Goal: Task Accomplishment & Management: Manage account settings

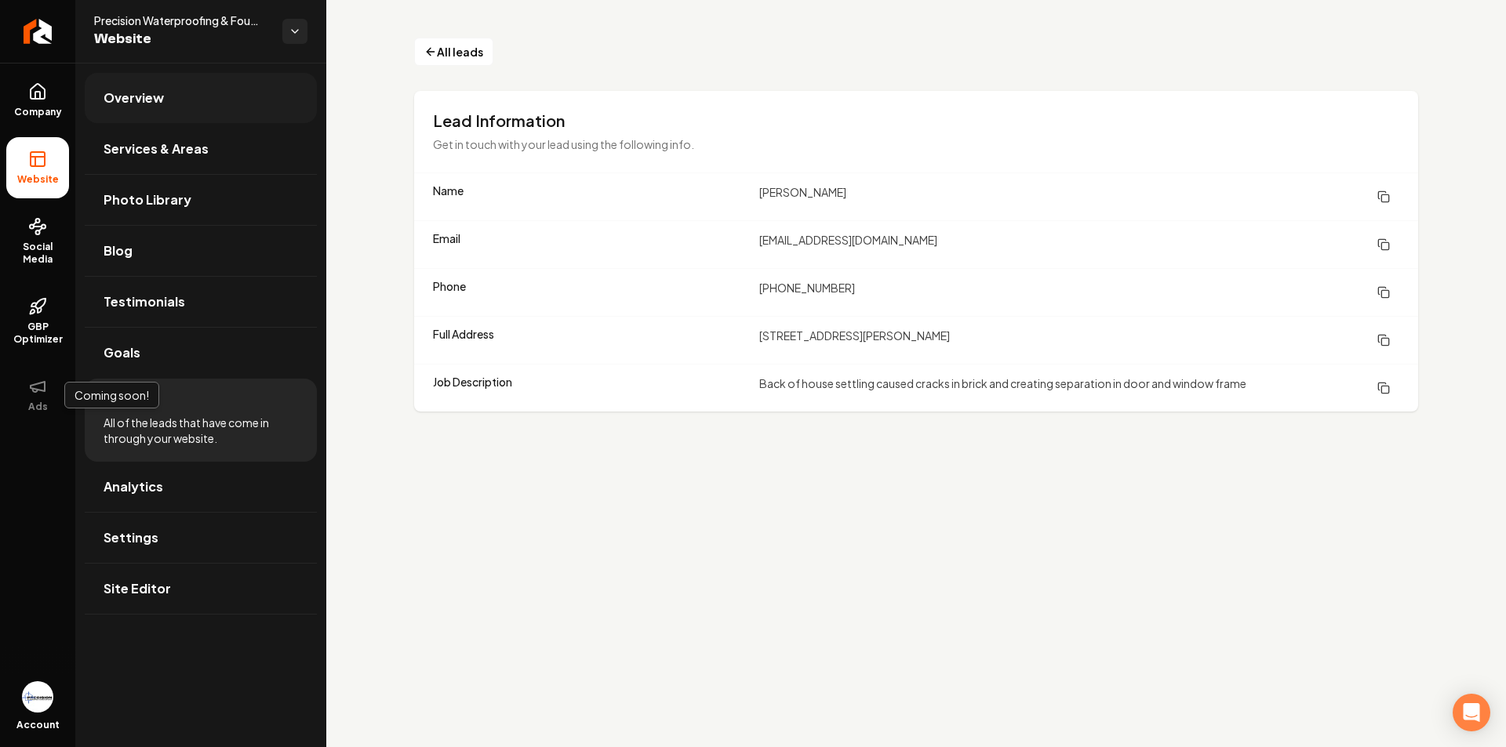
click at [155, 107] on link "Overview" at bounding box center [201, 98] width 232 height 50
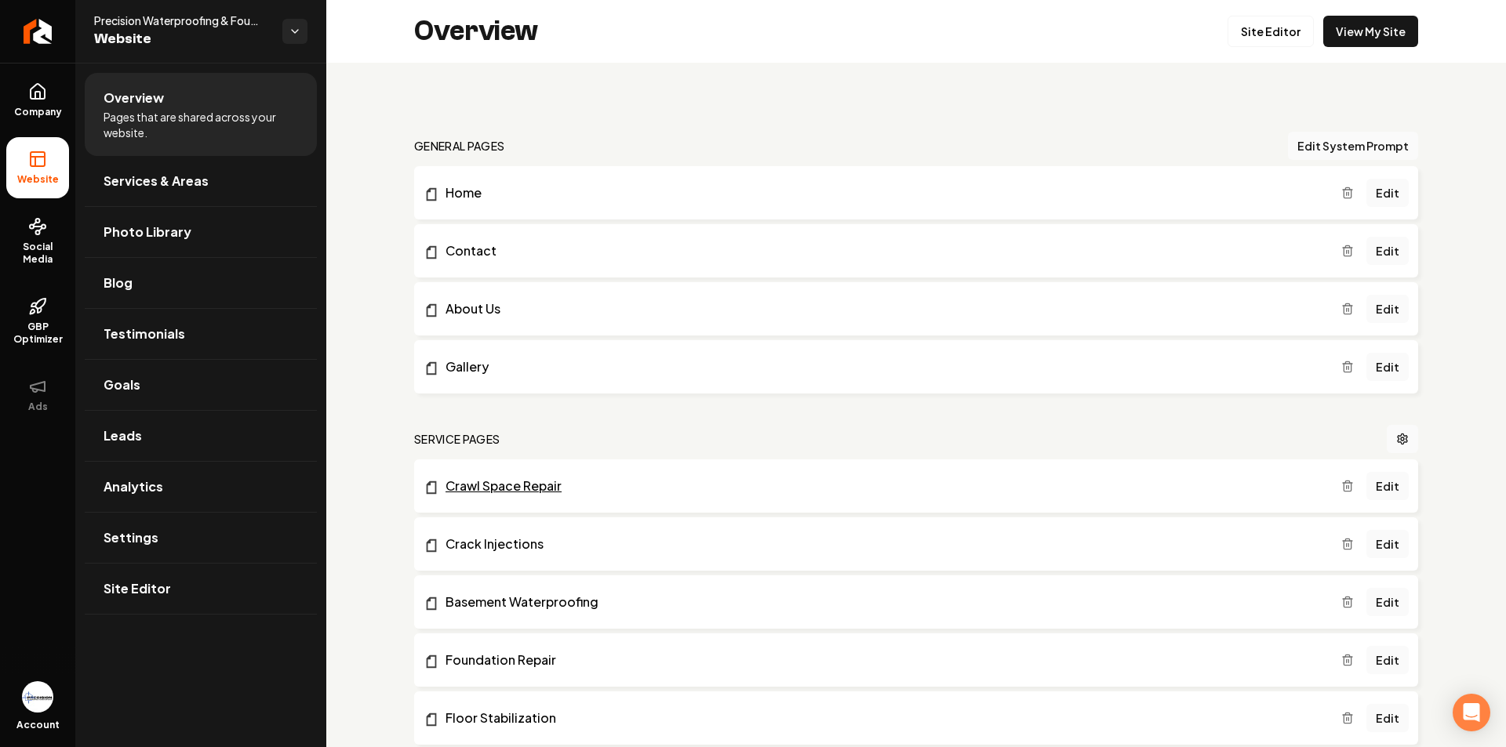
click at [550, 483] on link "Crawl Space Repair" at bounding box center [883, 486] width 918 height 19
click at [1378, 485] on link "Edit" at bounding box center [1387, 486] width 42 height 28
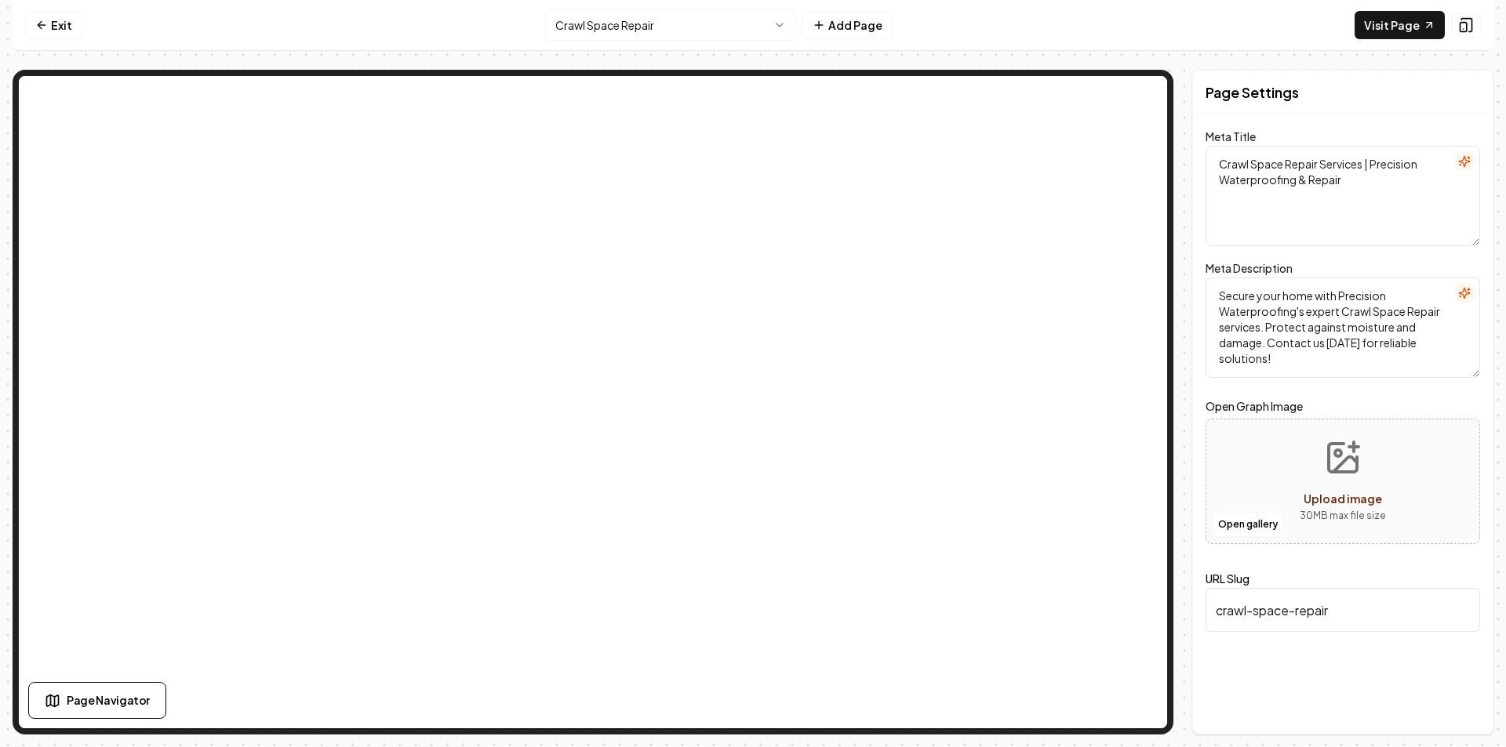
click at [1364, 498] on span "Upload image" at bounding box center [1343, 499] width 78 height 14
type input "**********"
click at [1460, 705] on button "Save" at bounding box center [1457, 707] width 46 height 28
click at [58, 30] on link "Exit" at bounding box center [53, 25] width 57 height 28
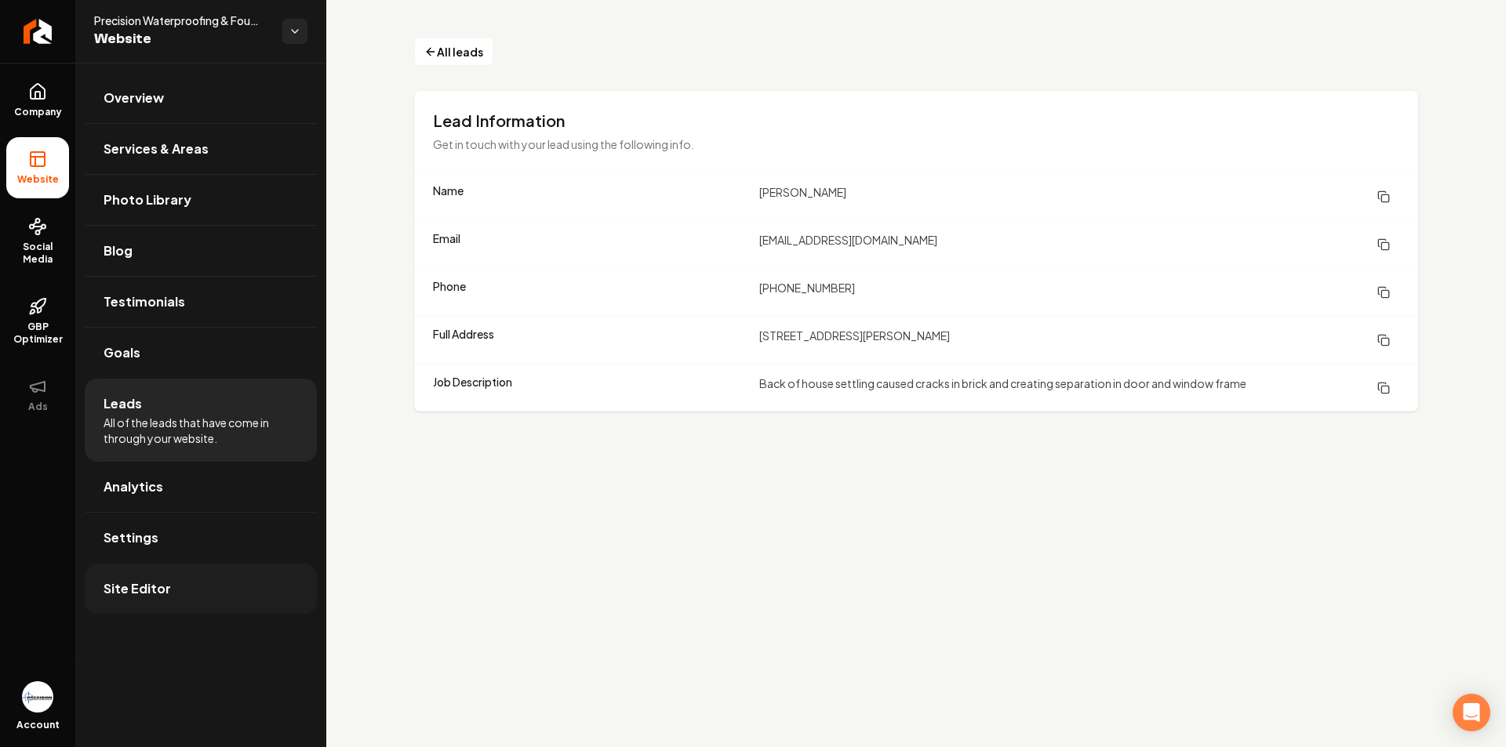
click at [186, 588] on link "Site Editor" at bounding box center [201, 589] width 232 height 50
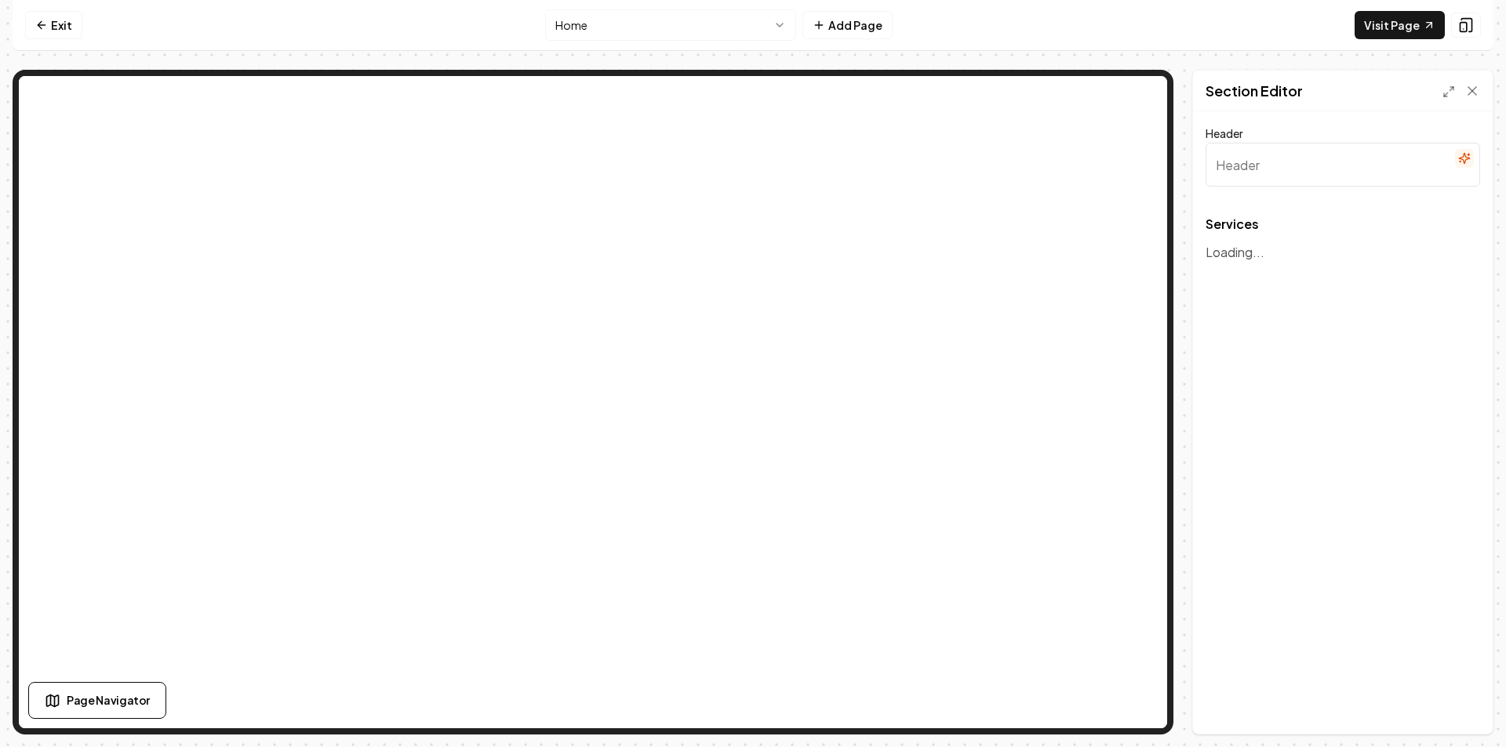
click at [1301, 369] on div "Header Services To pick up a draggable item, press the space bar. While draggin…" at bounding box center [1343, 422] width 300 height 623
type input "Expert Waterproofing & Foundation Solutions"
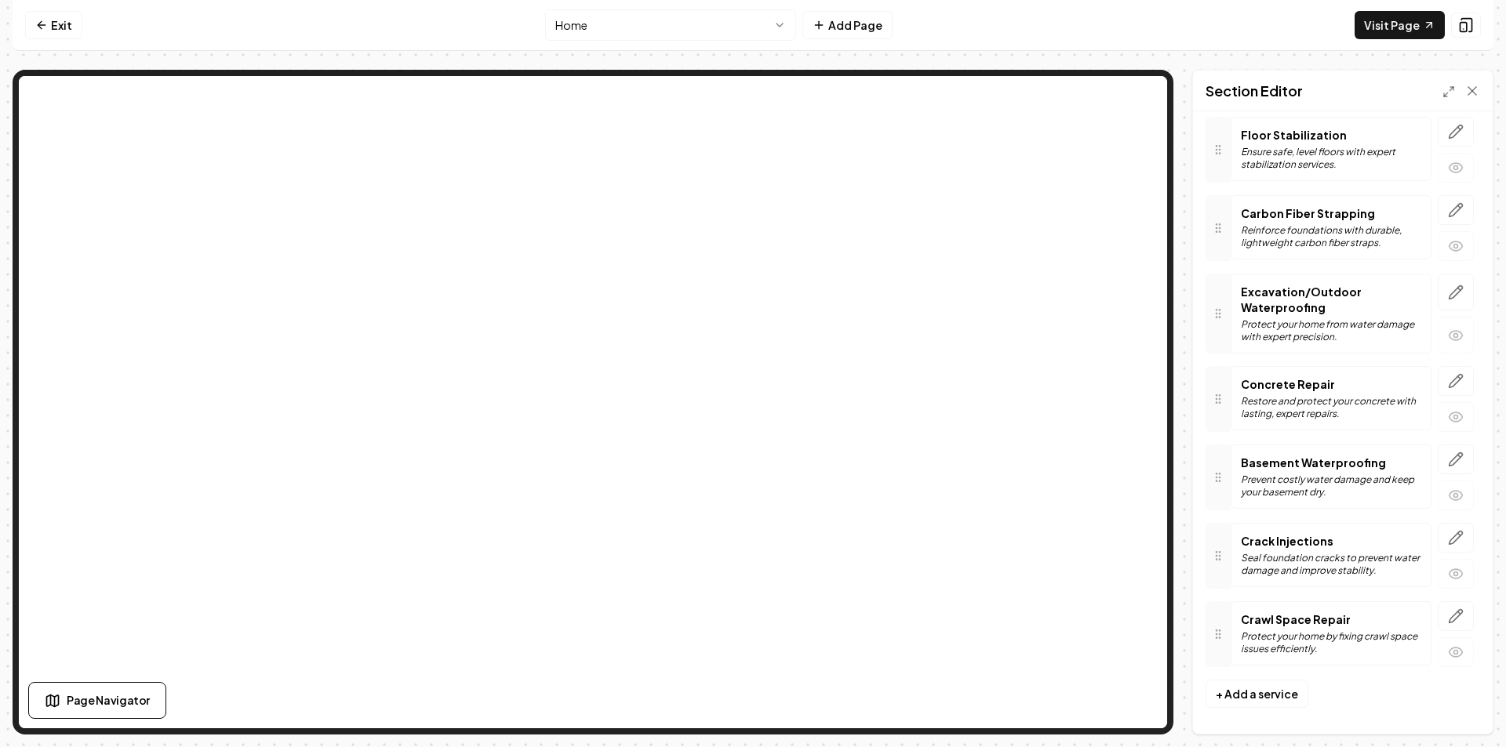
scroll to position [210, 0]
click at [1300, 628] on p "Protect your home by fixing crawl space issues efficiently." at bounding box center [1331, 637] width 180 height 25
click at [1317, 627] on p "Protect your home by fixing crawl space issues efficiently." at bounding box center [1331, 637] width 180 height 25
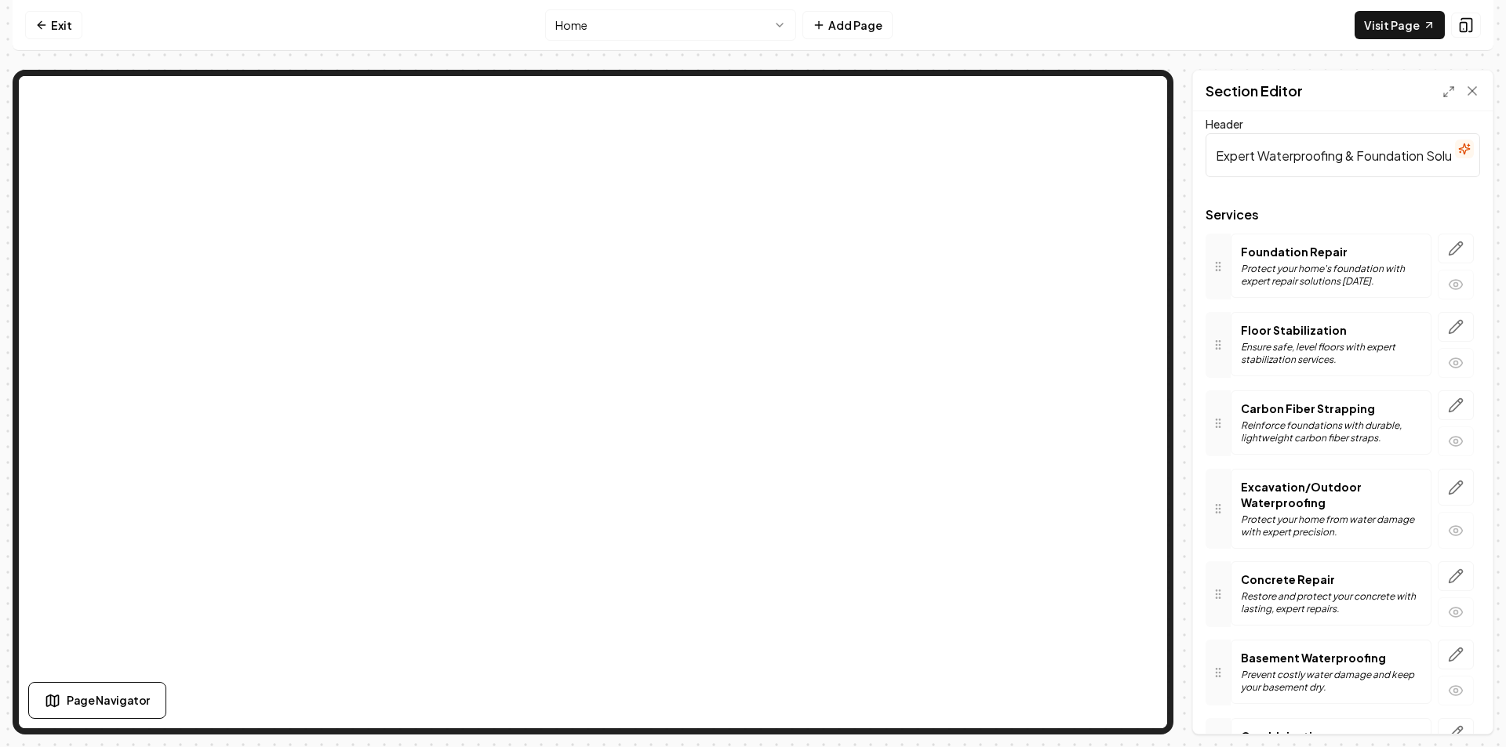
scroll to position [0, 0]
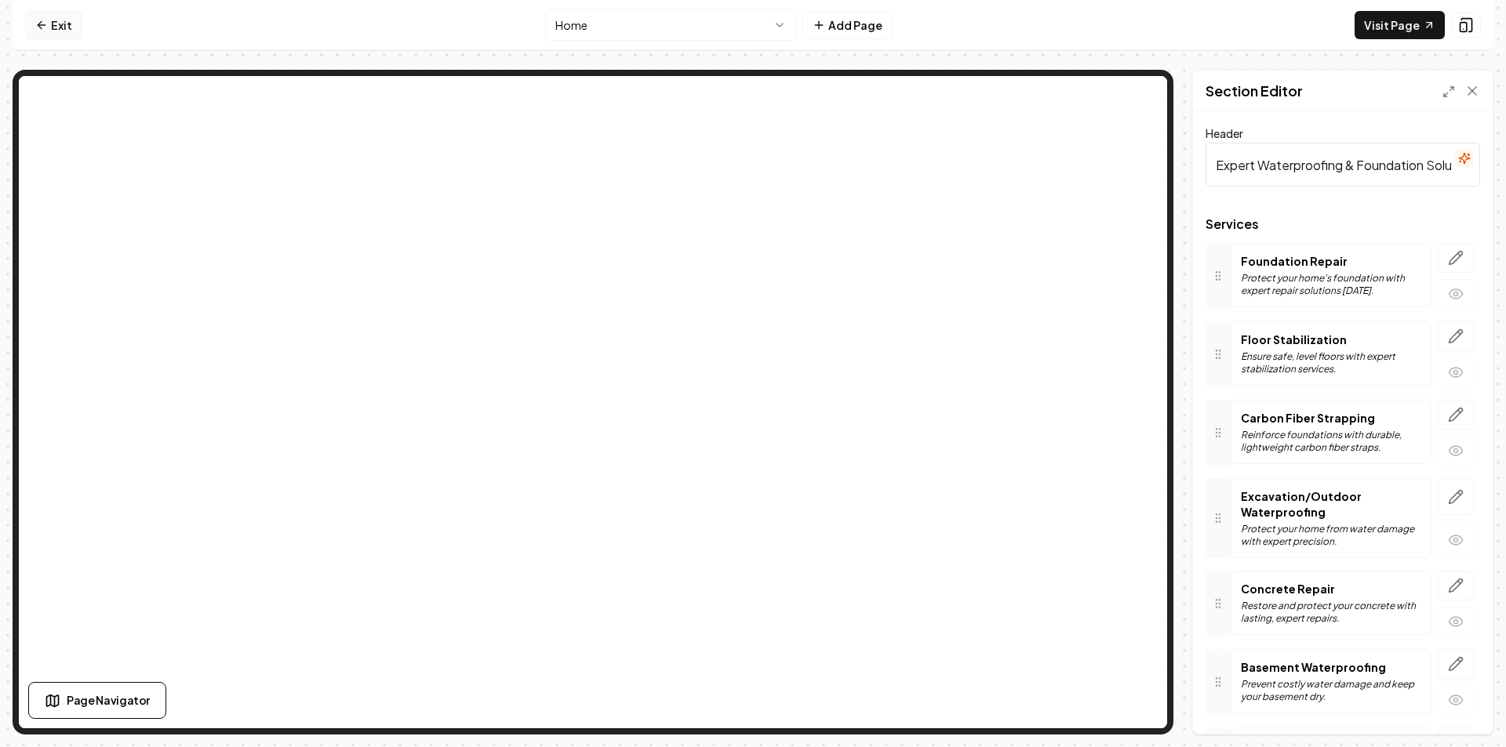
click at [66, 22] on link "Exit" at bounding box center [53, 25] width 57 height 28
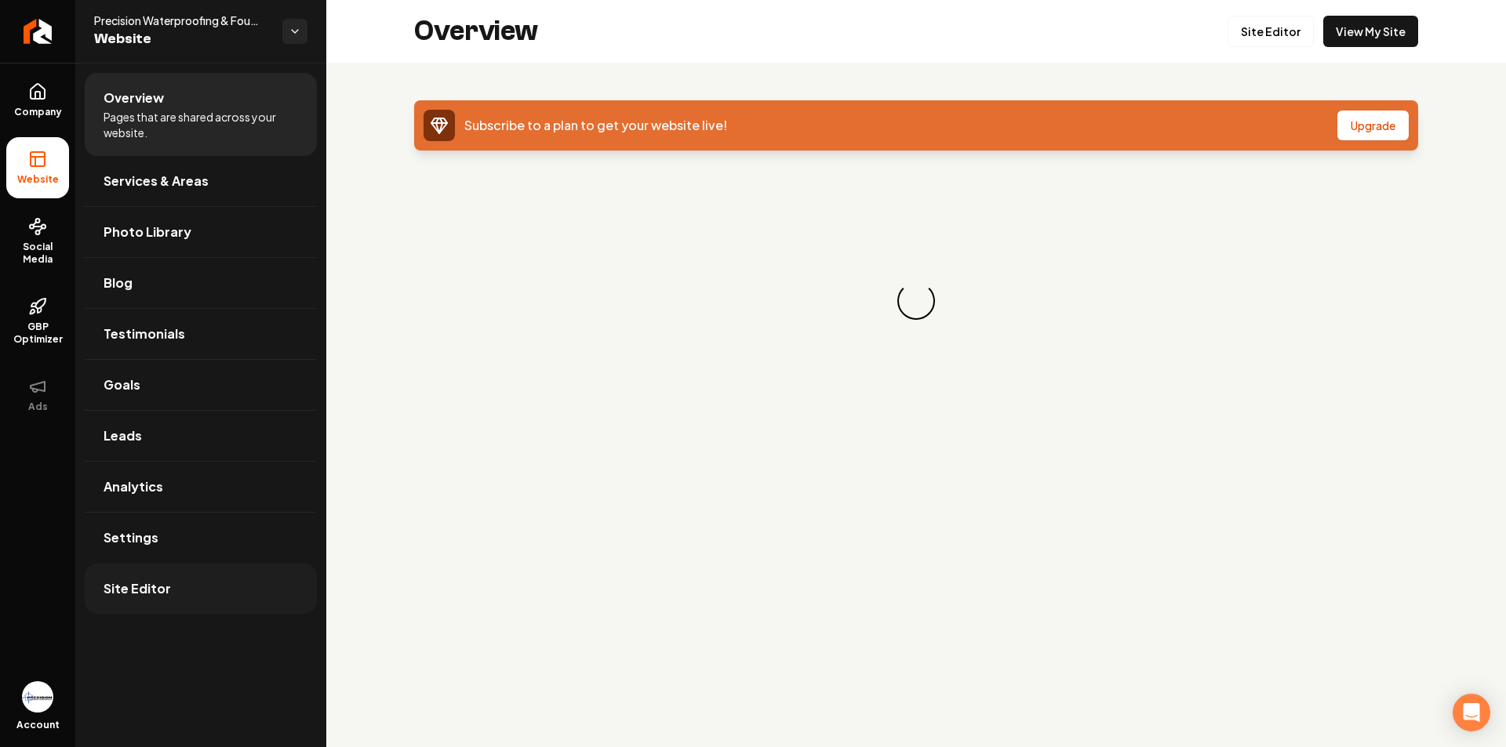
click at [140, 598] on link "Site Editor" at bounding box center [201, 589] width 232 height 50
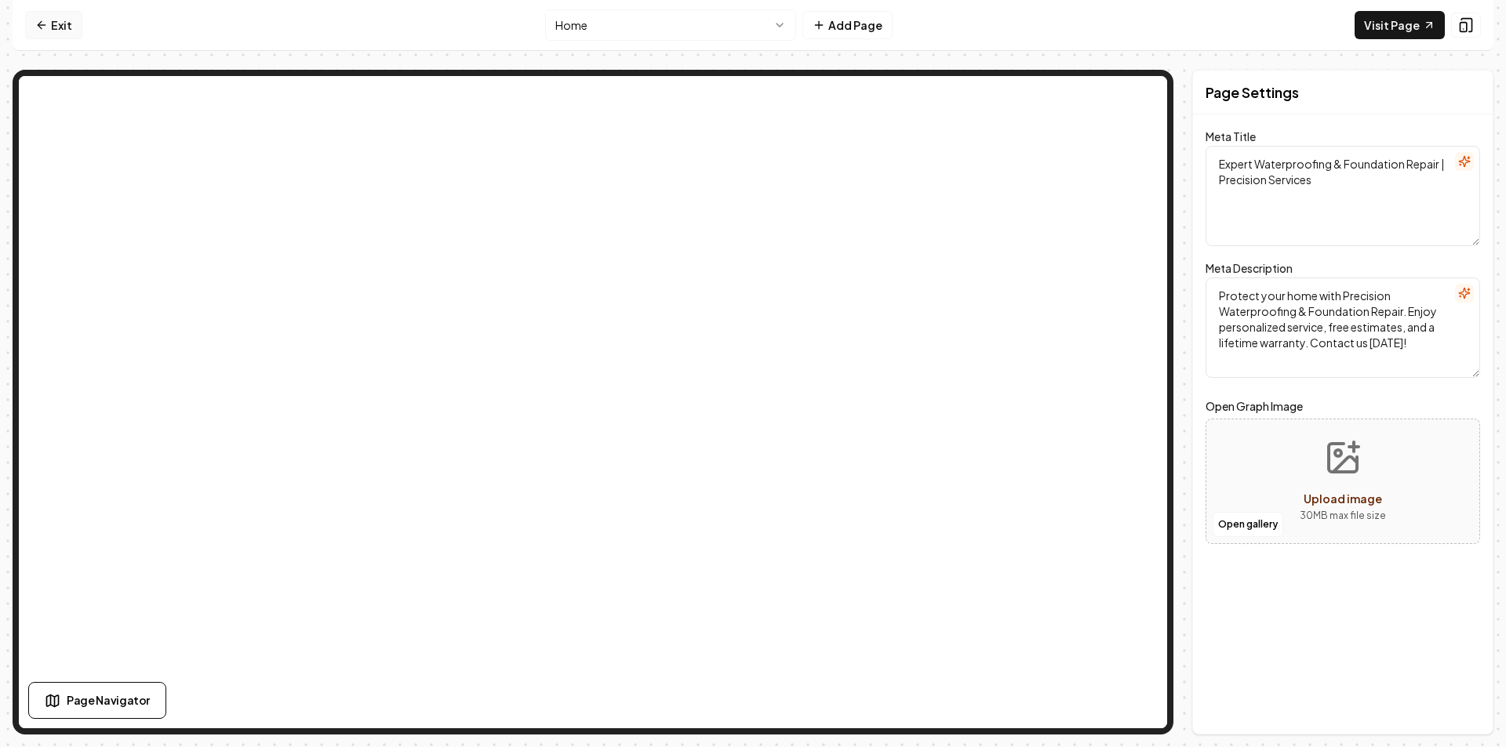
click at [56, 24] on link "Exit" at bounding box center [53, 25] width 57 height 28
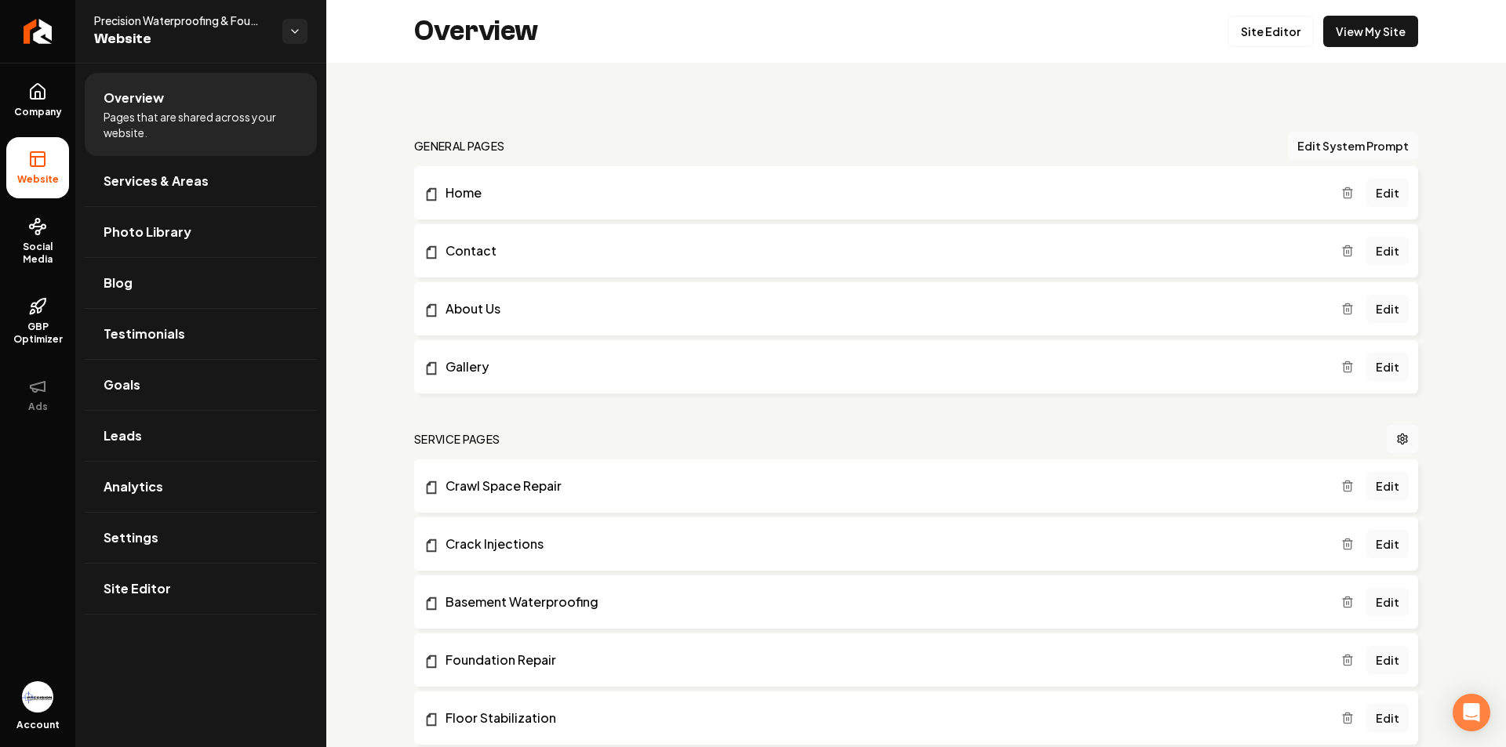
click at [31, 175] on span "Website" at bounding box center [38, 179] width 54 height 13
click at [42, 100] on icon at bounding box center [37, 91] width 19 height 19
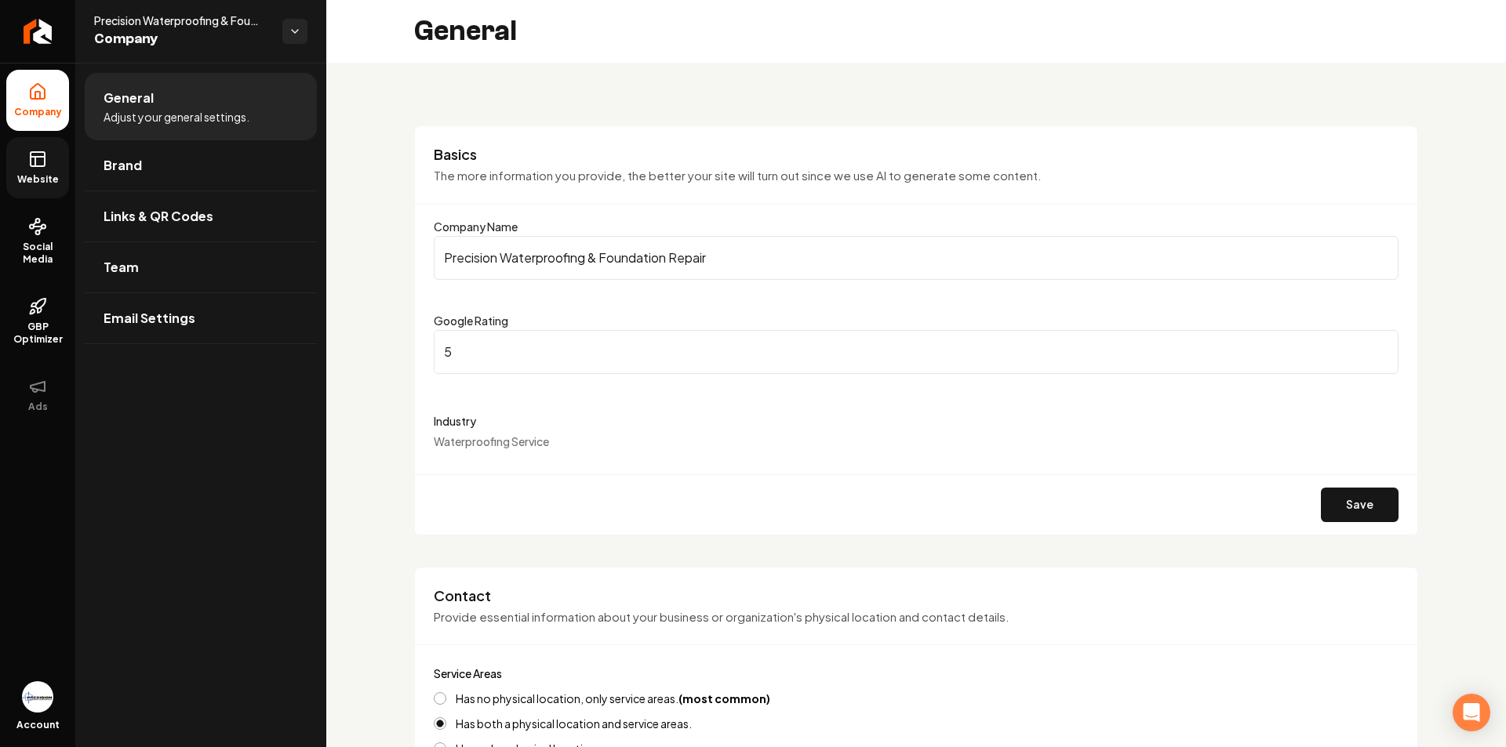
click at [22, 175] on span "Website" at bounding box center [38, 179] width 54 height 13
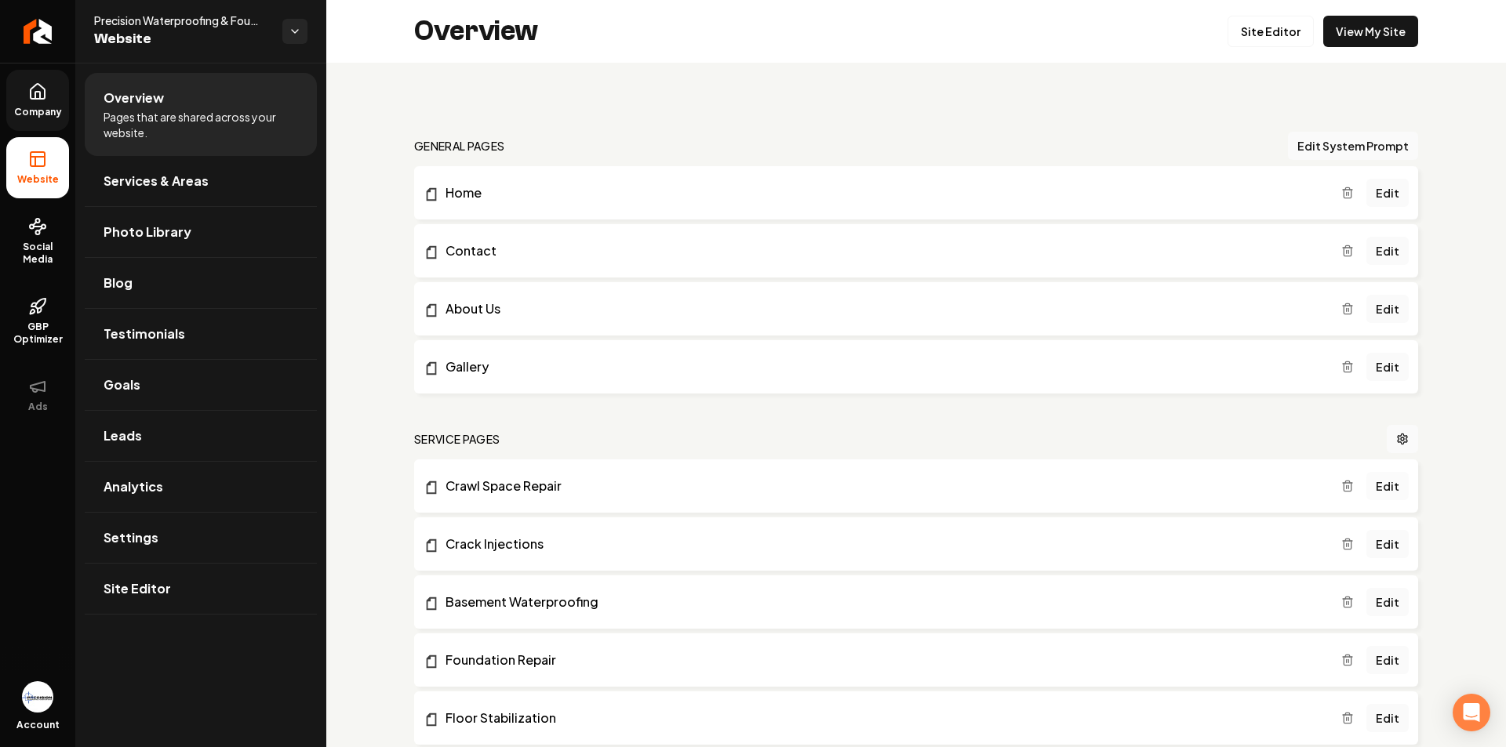
click at [1377, 490] on link "Edit" at bounding box center [1387, 486] width 42 height 28
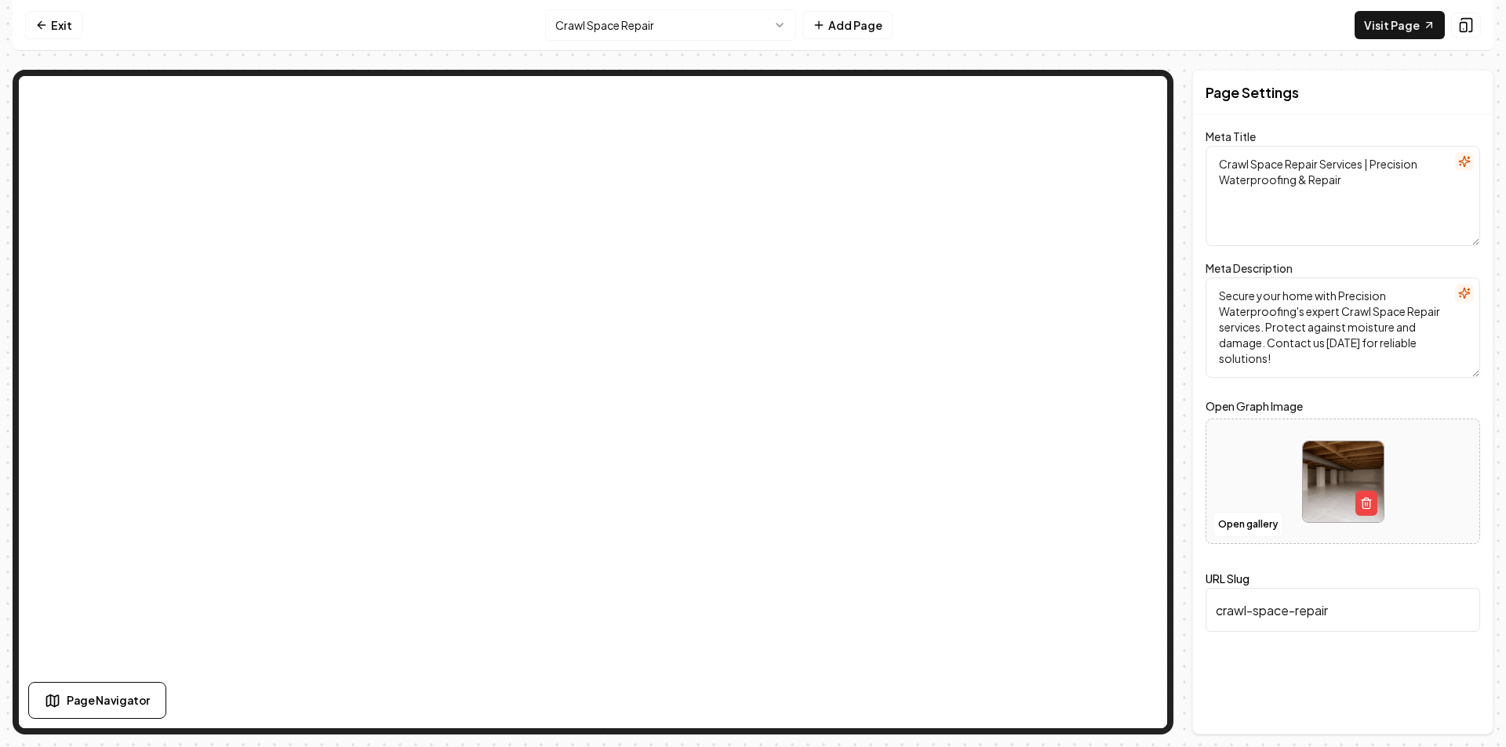
click at [1351, 461] on img at bounding box center [1343, 482] width 81 height 81
click at [1369, 502] on icon "button" at bounding box center [1366, 503] width 13 height 13
click at [1360, 496] on span "Upload image" at bounding box center [1343, 499] width 78 height 14
type input "**********"
click at [1459, 698] on button "Save" at bounding box center [1457, 707] width 46 height 28
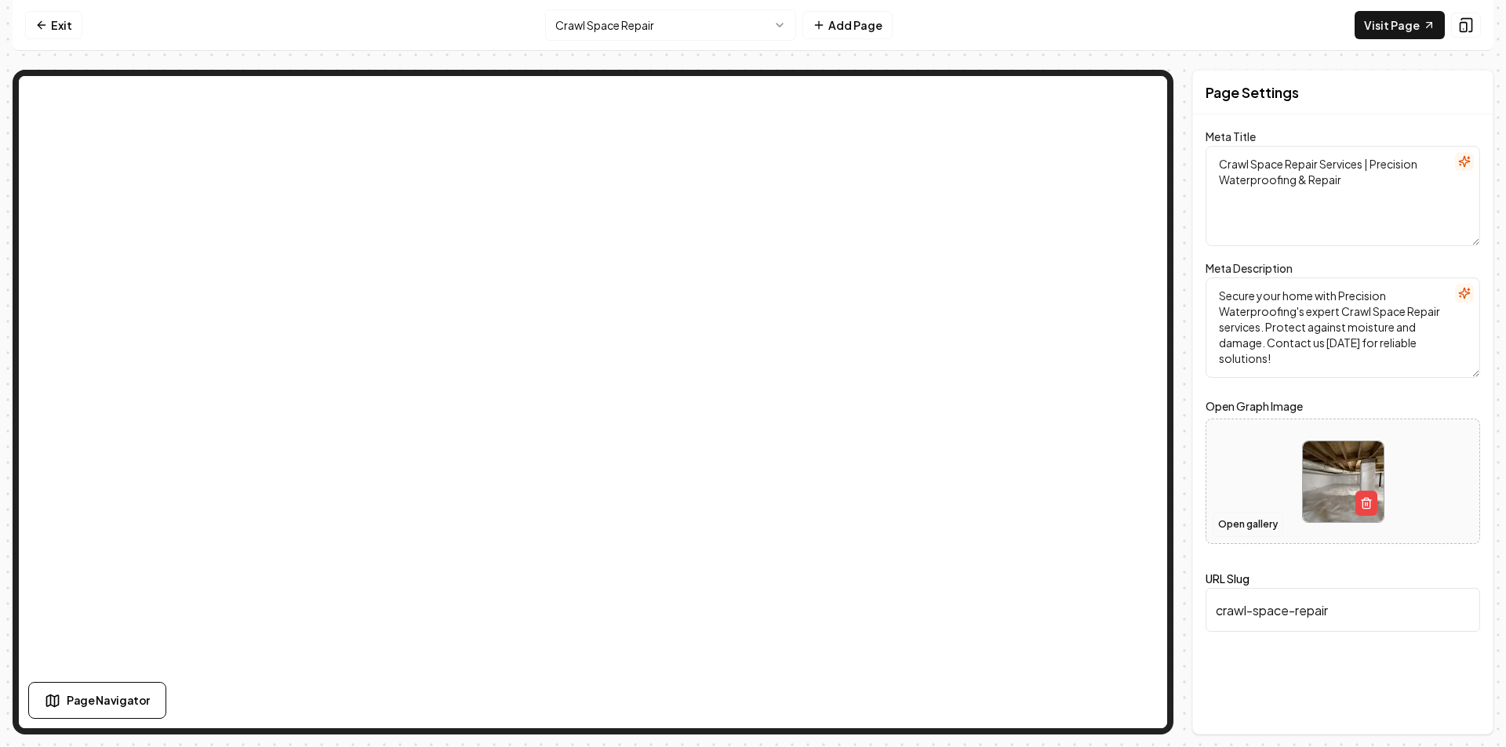
click at [1235, 527] on button "Open gallery" at bounding box center [1248, 524] width 71 height 25
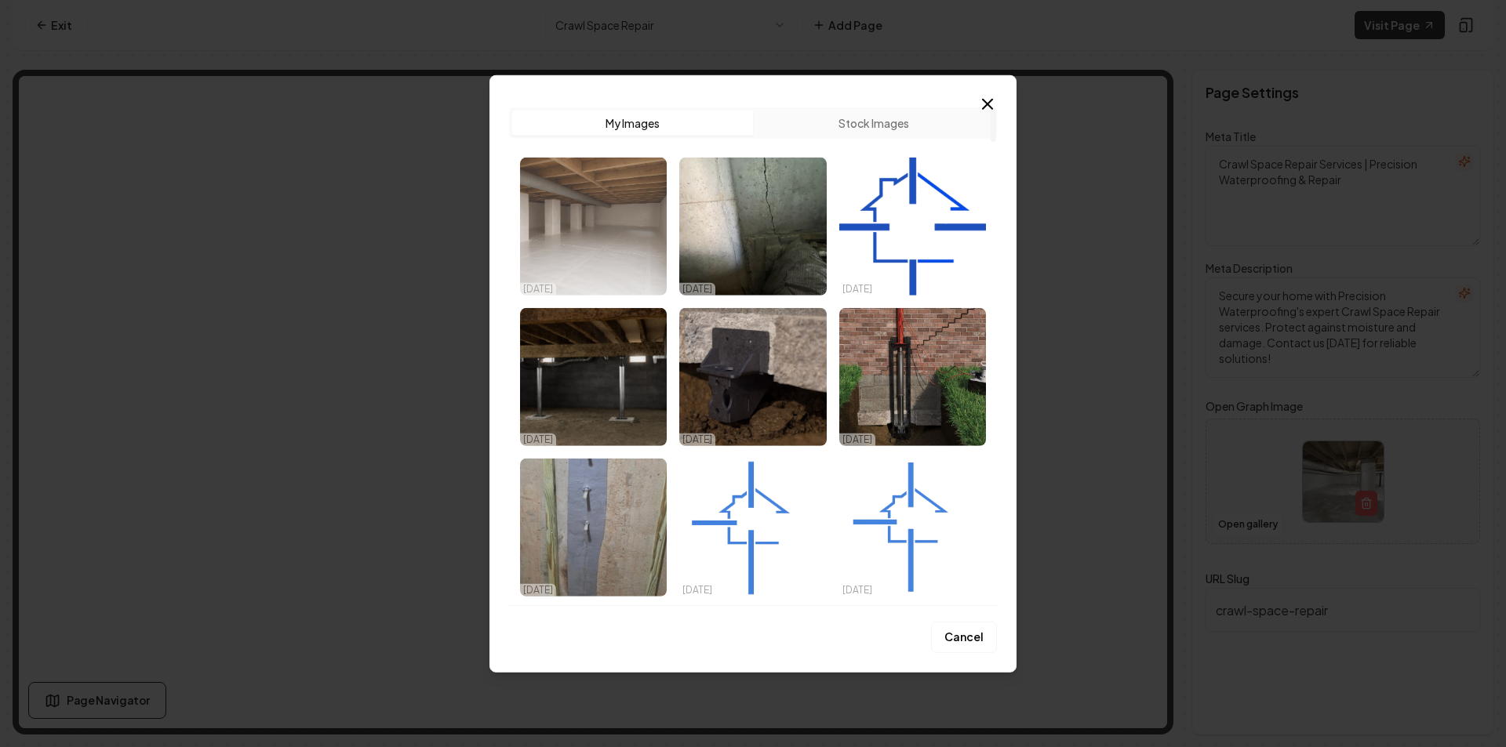
click at [576, 263] on img "Select image image_68e0260d5c7cd75eb8c576df.png" at bounding box center [593, 226] width 147 height 138
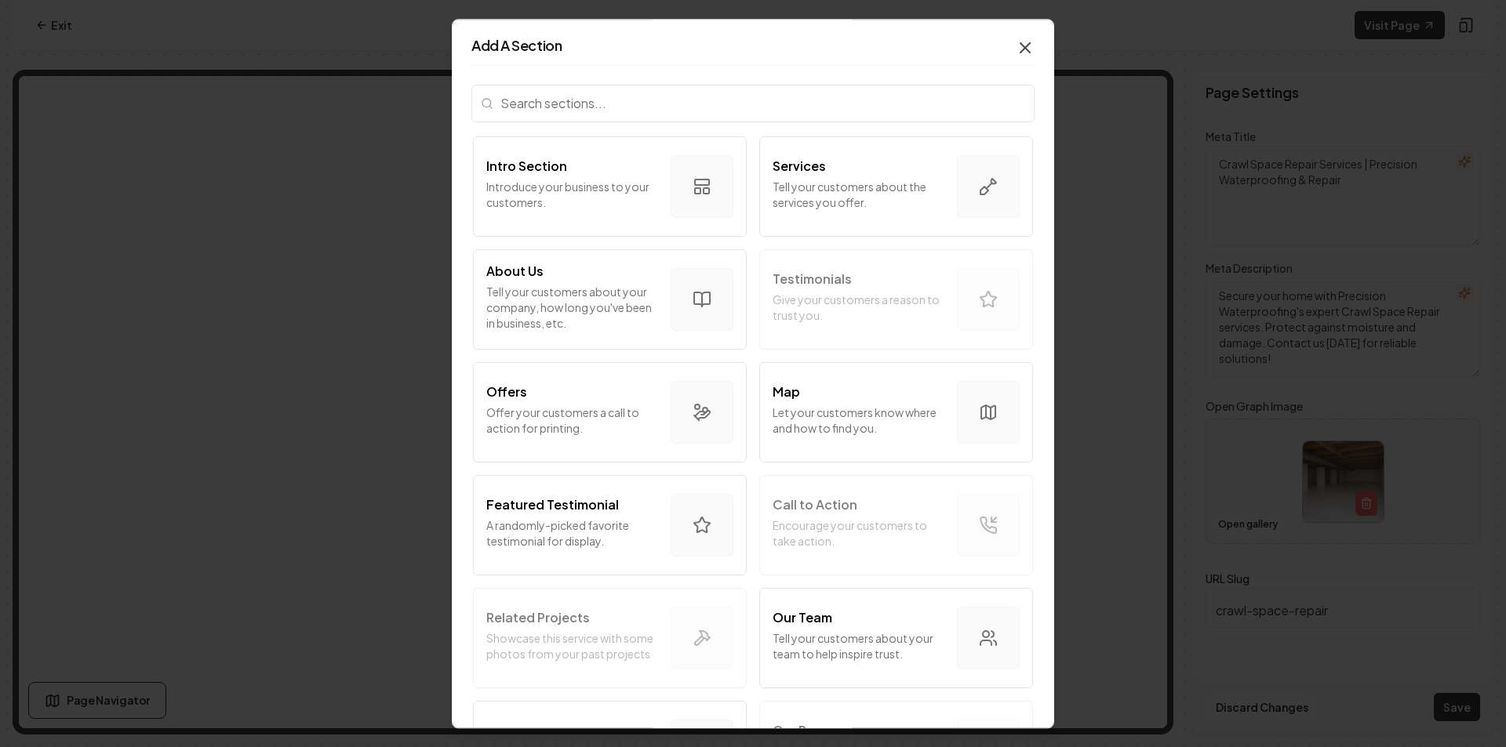
click at [1017, 48] on icon "button" at bounding box center [1025, 47] width 19 height 19
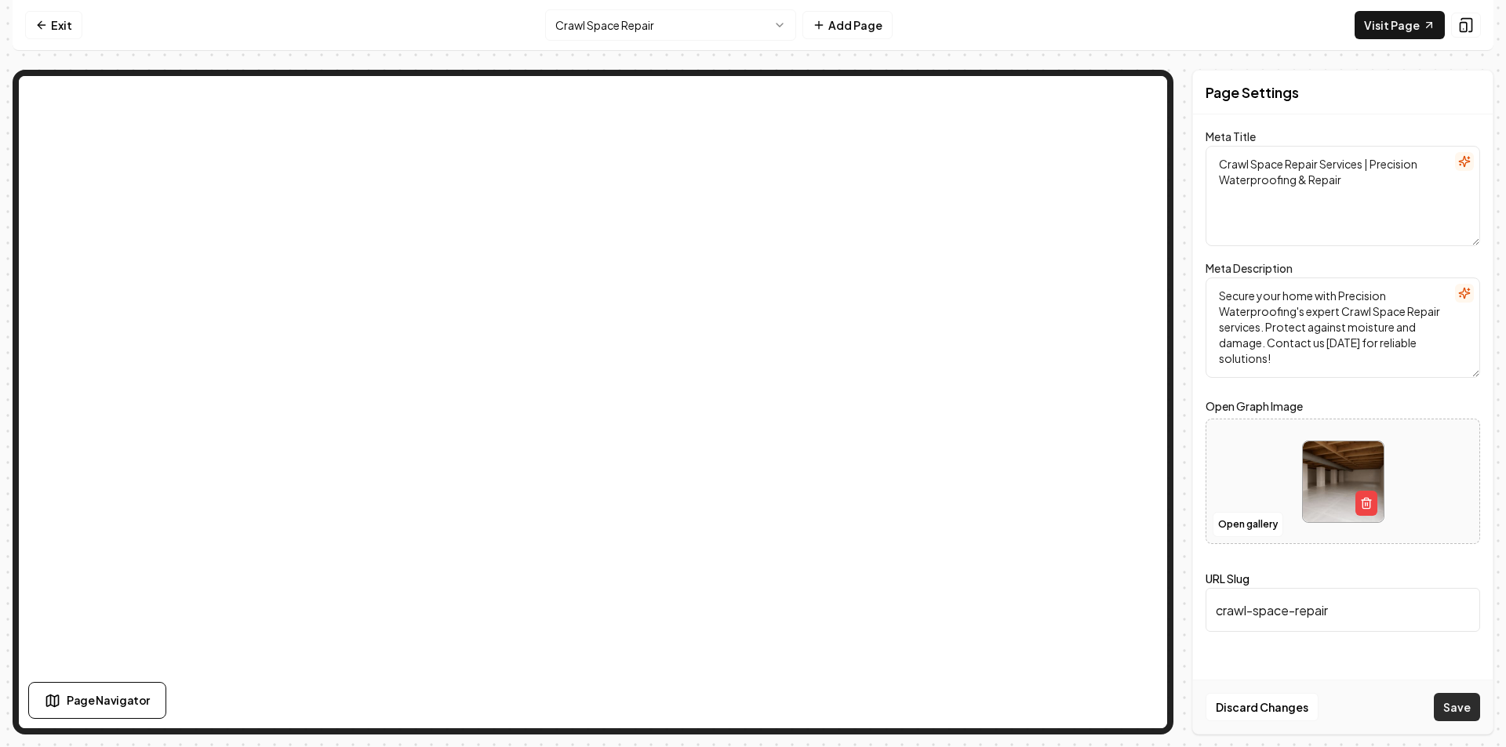
click at [1448, 708] on button "Save" at bounding box center [1457, 707] width 46 height 28
